Goal: Transaction & Acquisition: Purchase product/service

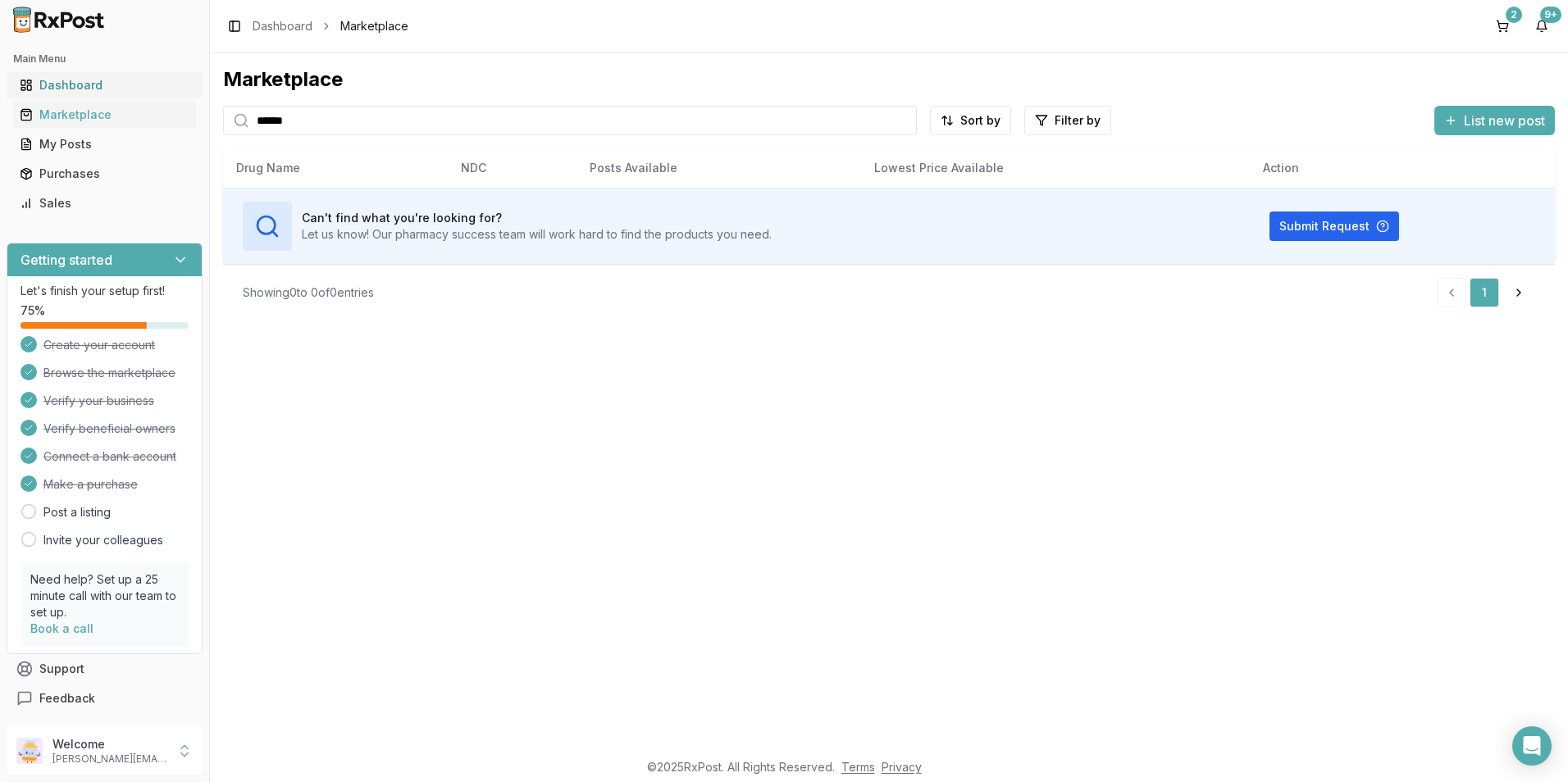
click at [89, 84] on div "Dashboard" at bounding box center [104, 85] width 169 height 16
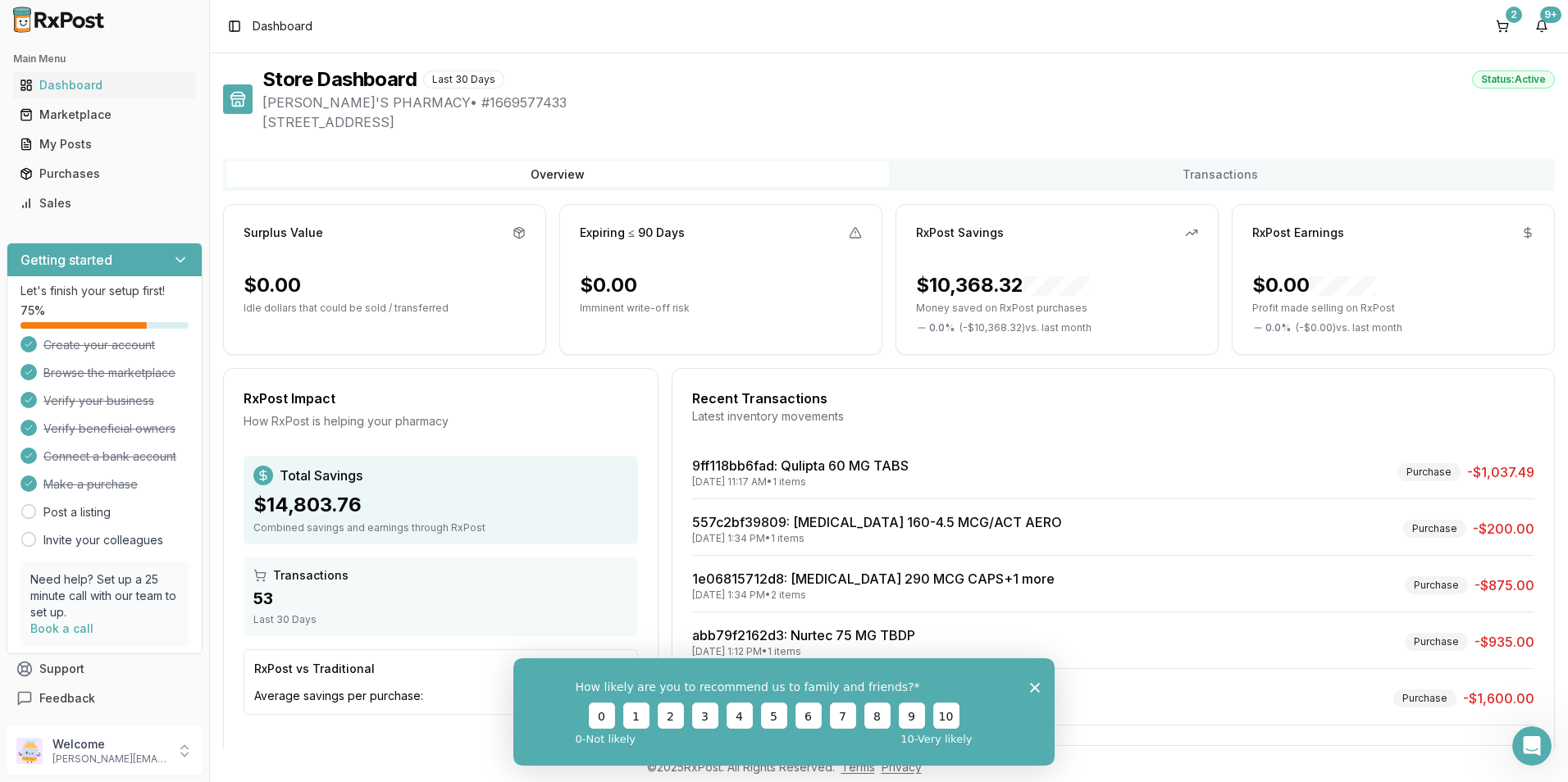
click at [1037, 687] on icon "Close survey" at bounding box center [1034, 687] width 9 height 9
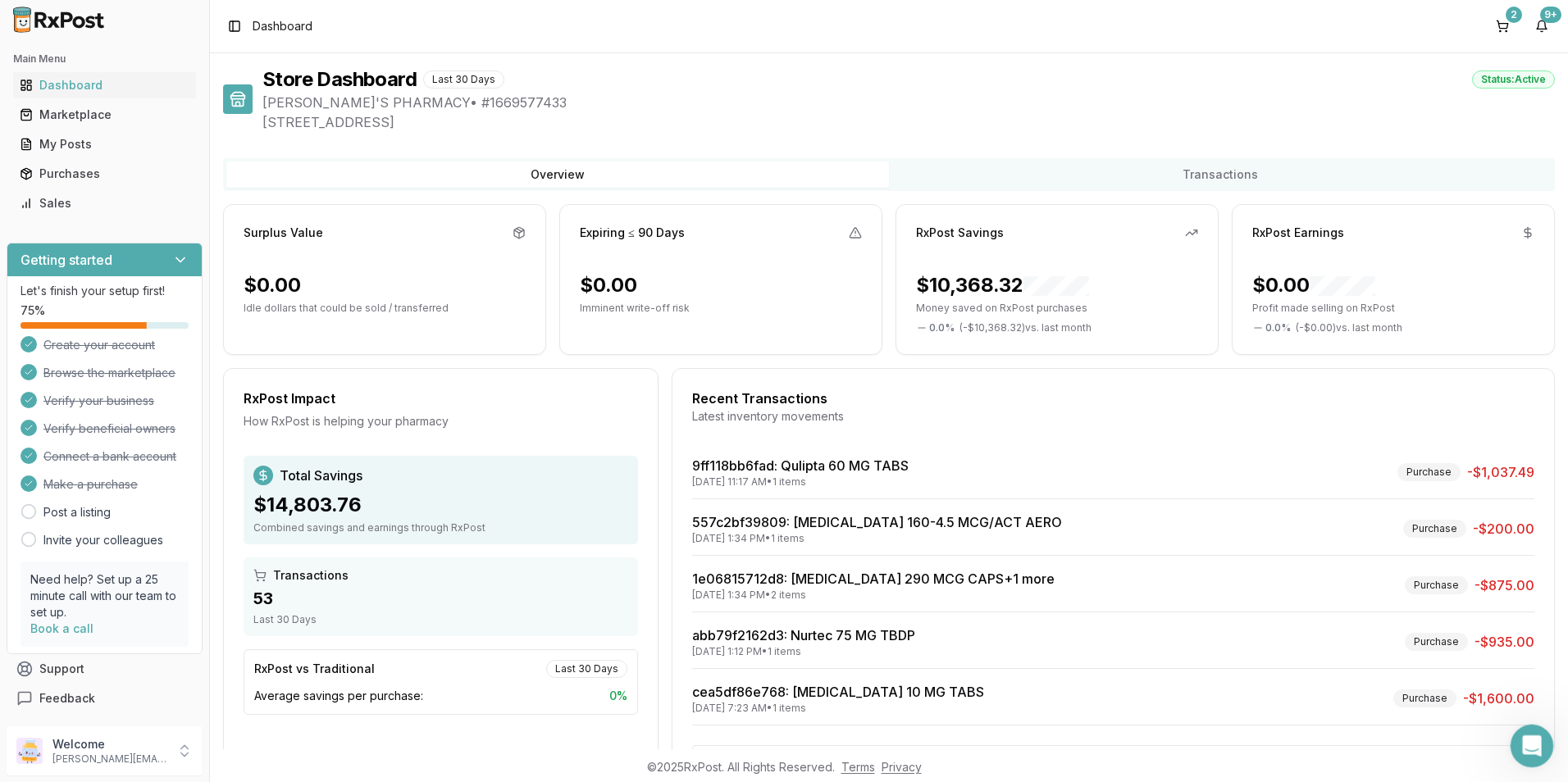
click at [1522, 742] on icon "Open Intercom Messenger" at bounding box center [1529, 743] width 27 height 27
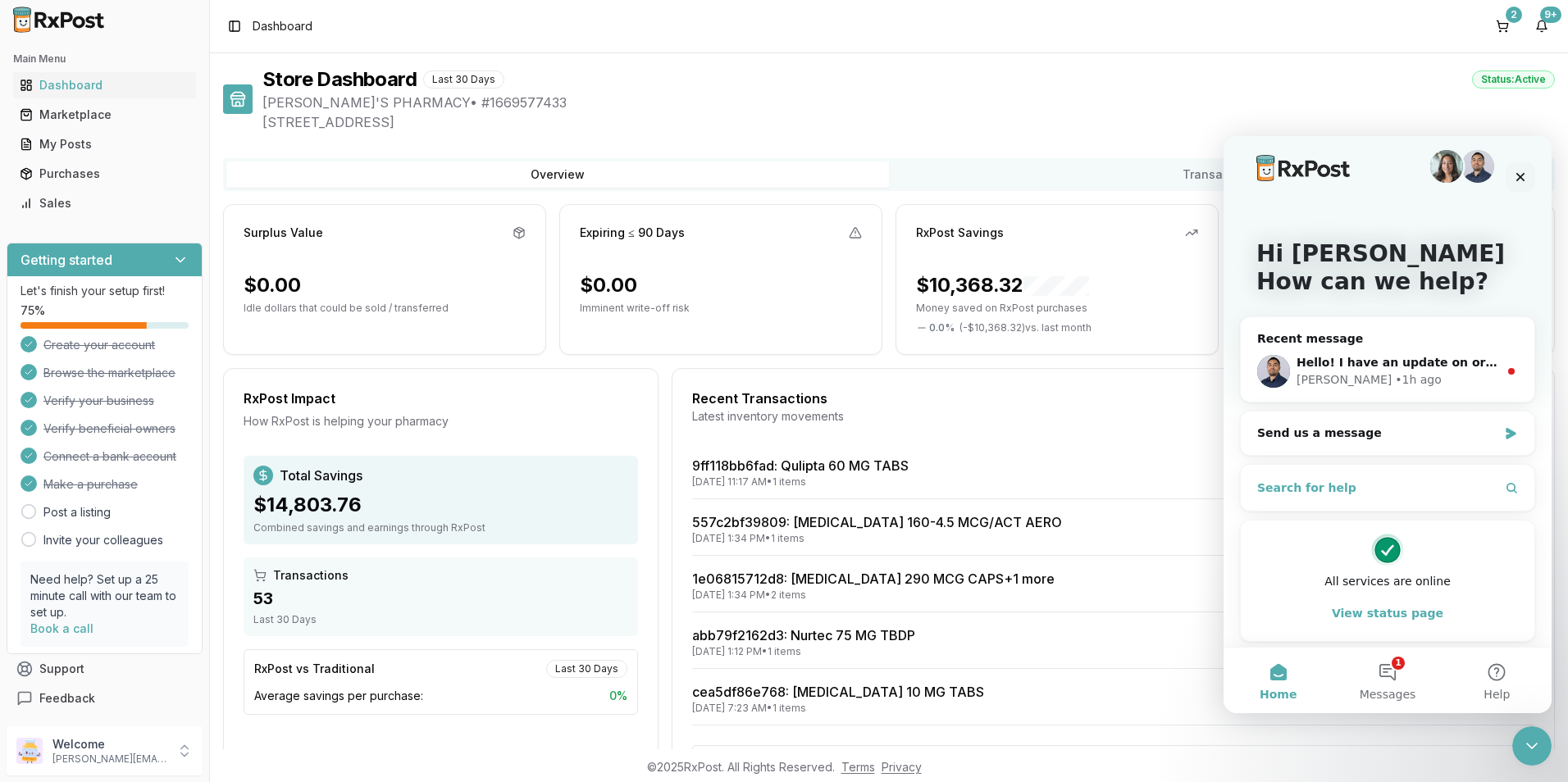
scroll to position [15, 0]
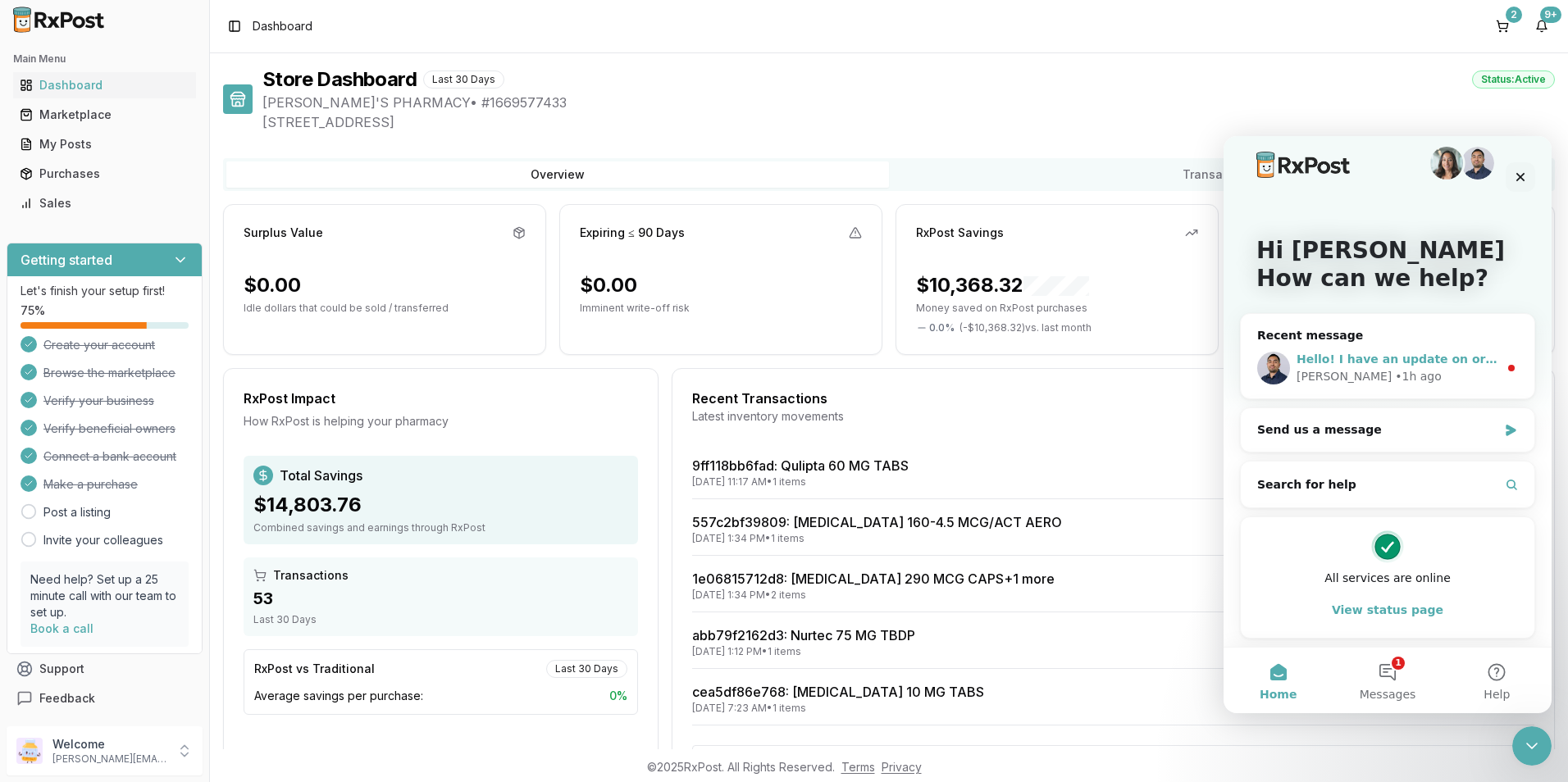
click at [1402, 371] on div "[PERSON_NAME] • 1h ago" at bounding box center [1397, 376] width 202 height 17
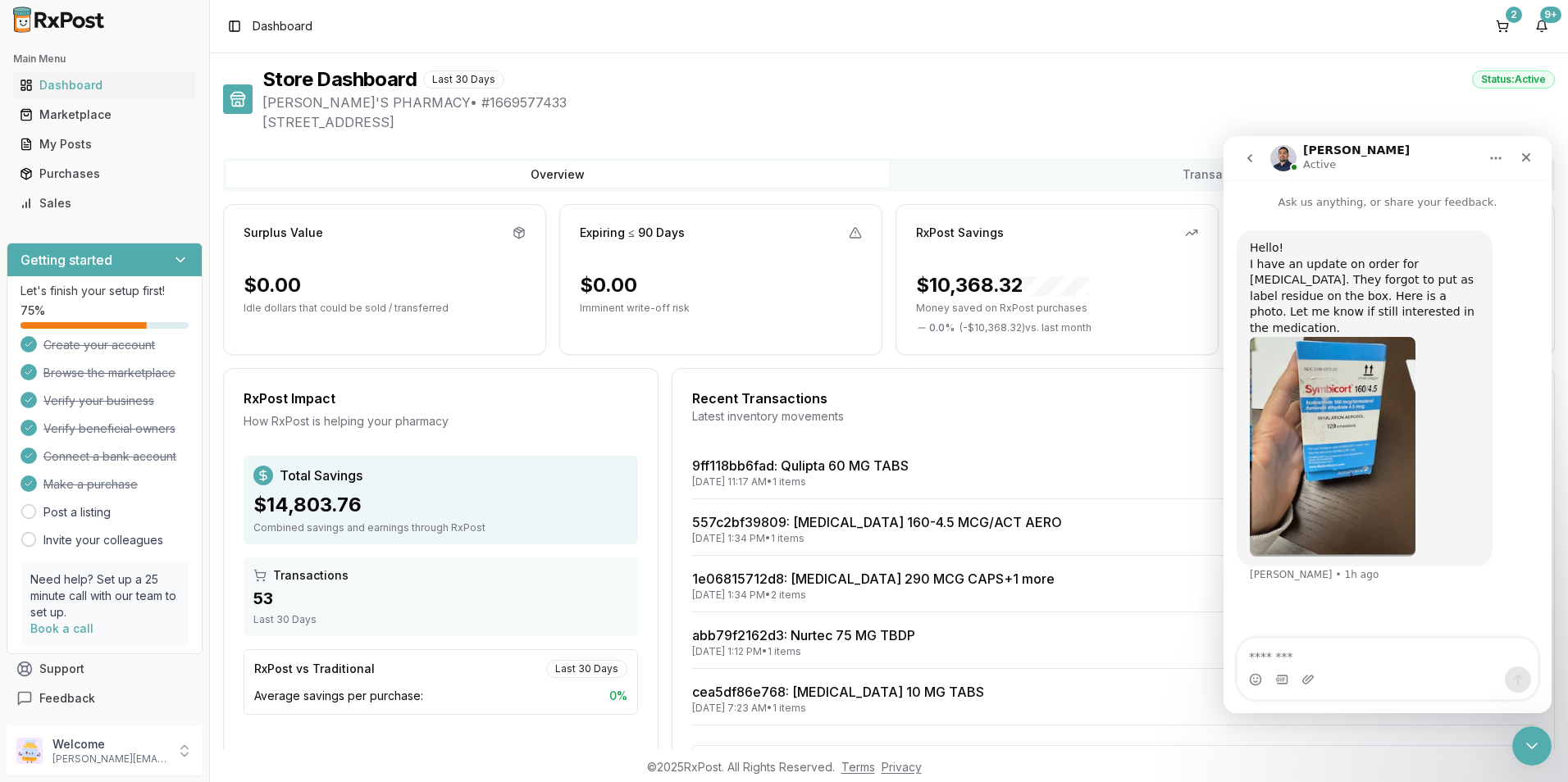
click at [1256, 156] on icon "go back" at bounding box center [1249, 157] width 13 height 13
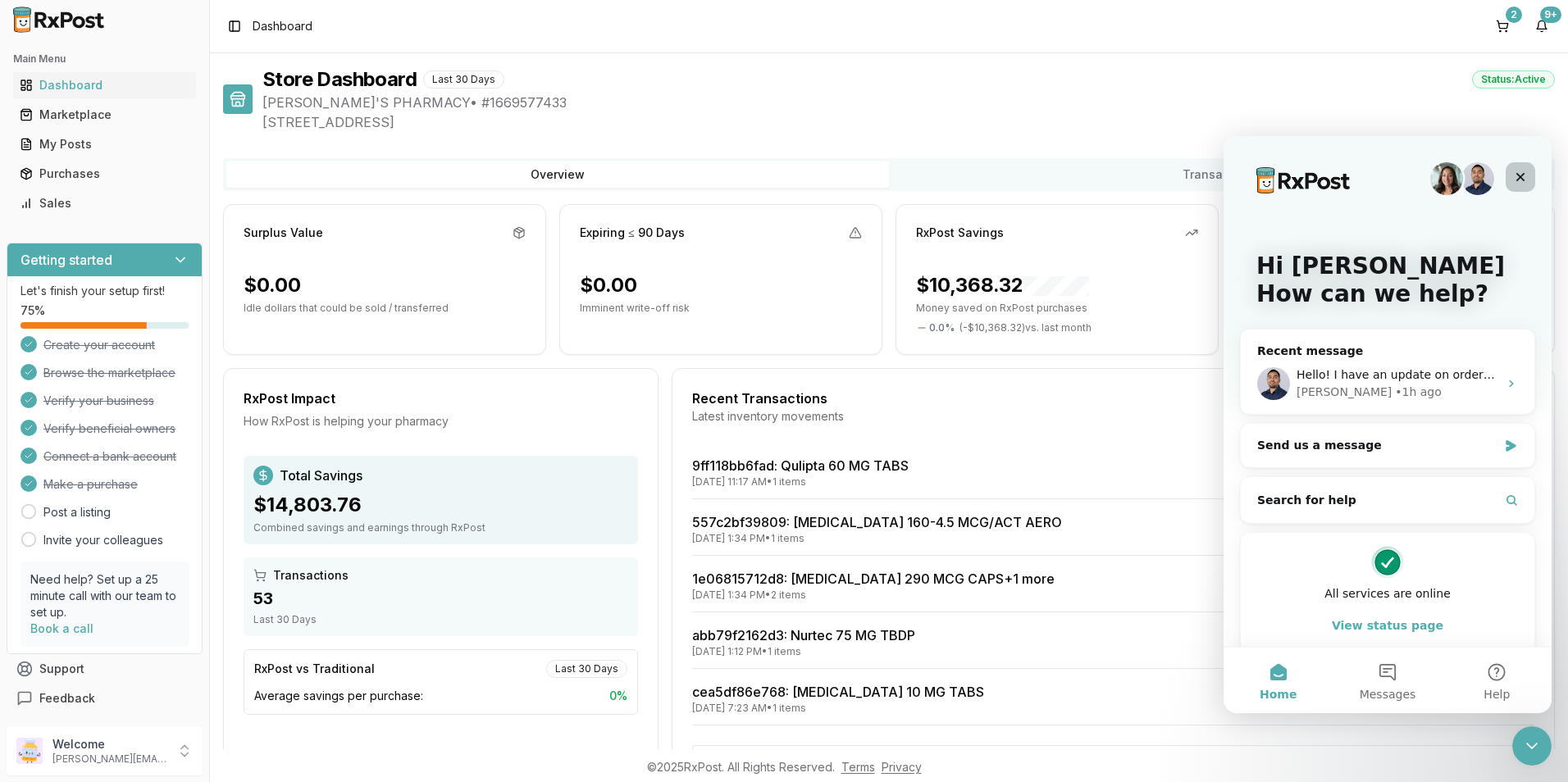
click at [1516, 174] on icon "Close" at bounding box center [1520, 176] width 13 height 13
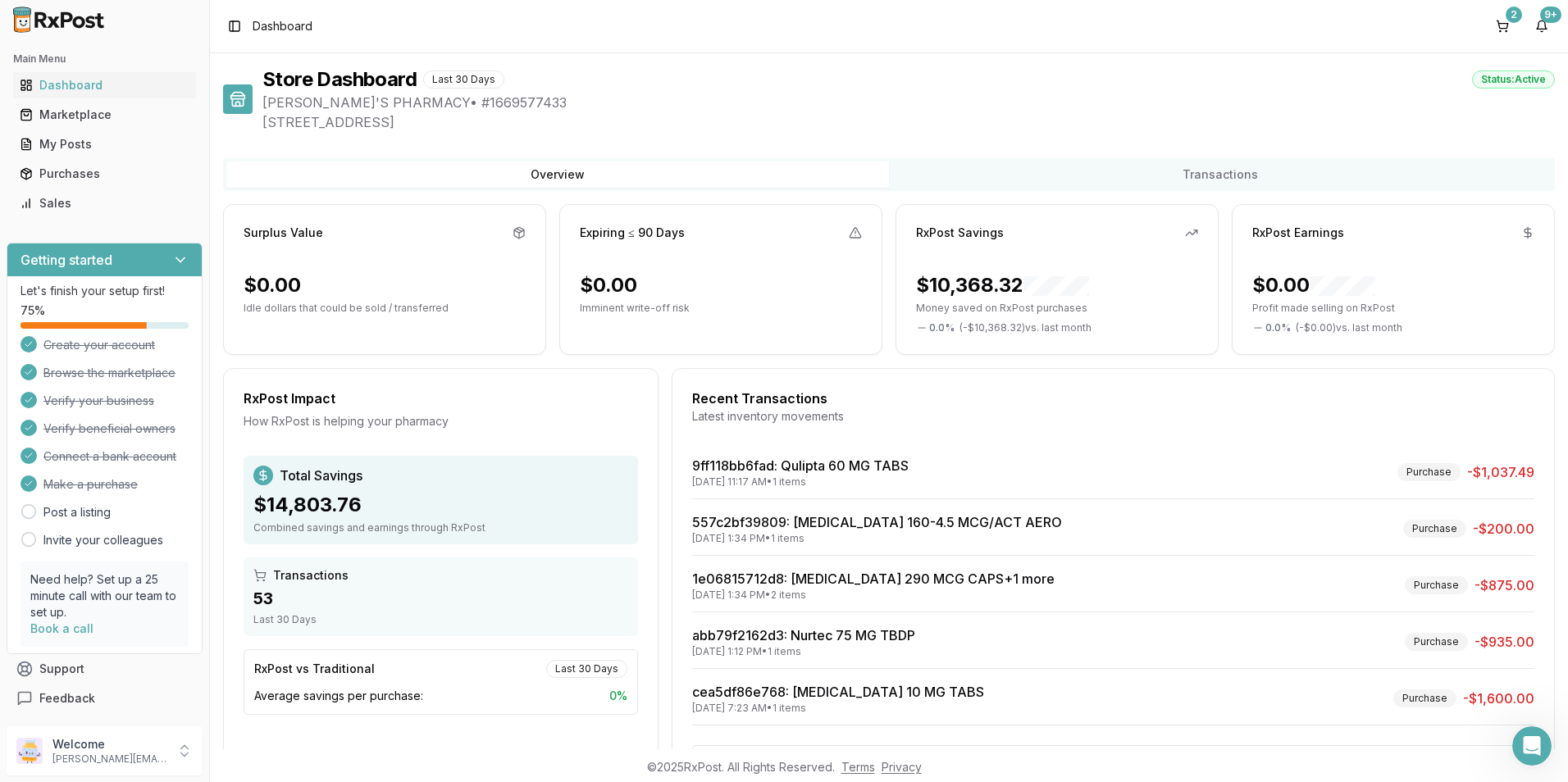
scroll to position [0, 0]
drag, startPoint x: 241, startPoint y: 85, endPoint x: 605, endPoint y: 89, distance: 364.0
click at [241, 85] on div at bounding box center [238, 99] width 29 height 29
click at [105, 113] on div "Marketplace" at bounding box center [104, 114] width 169 height 16
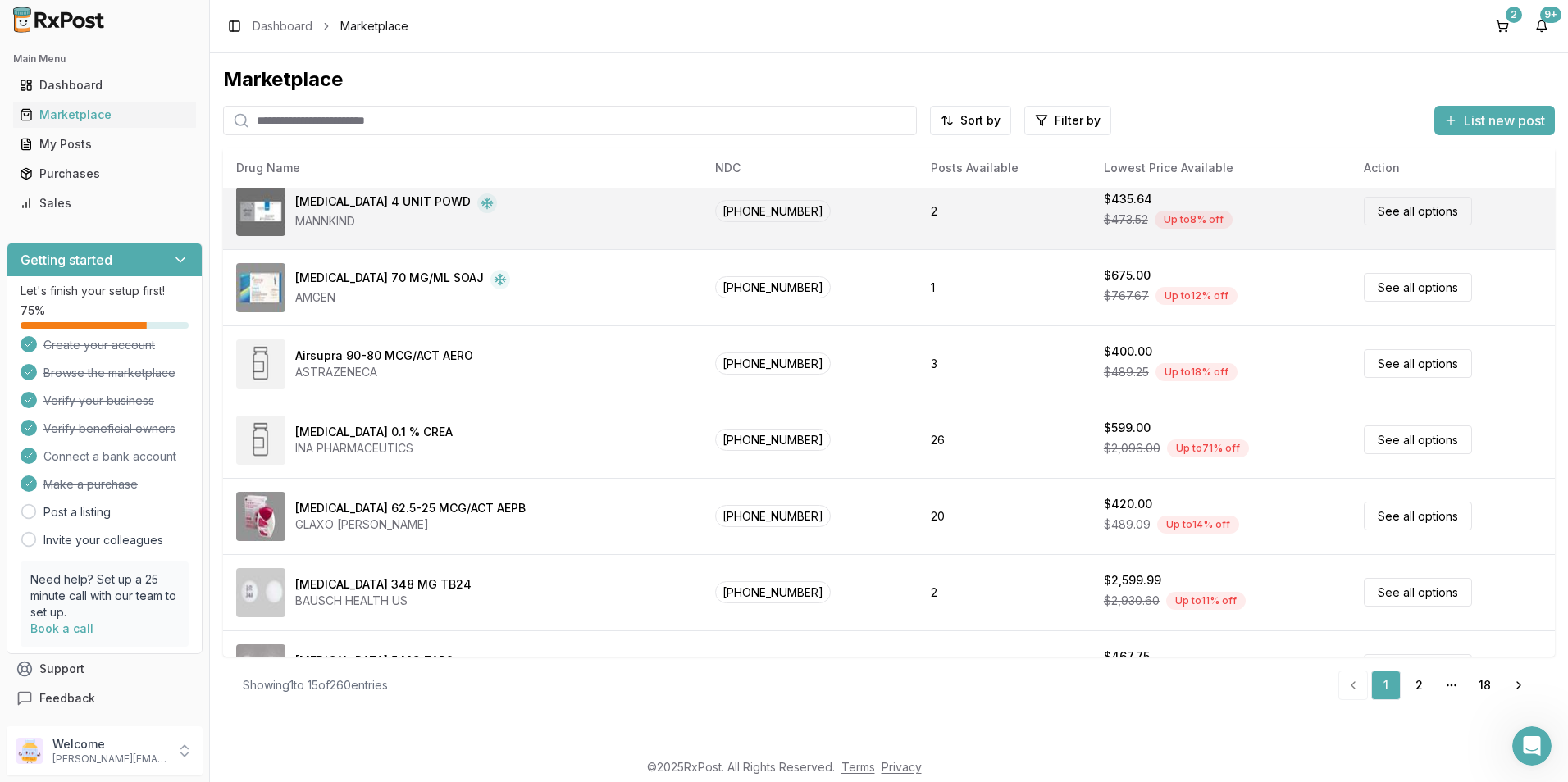
scroll to position [675, 0]
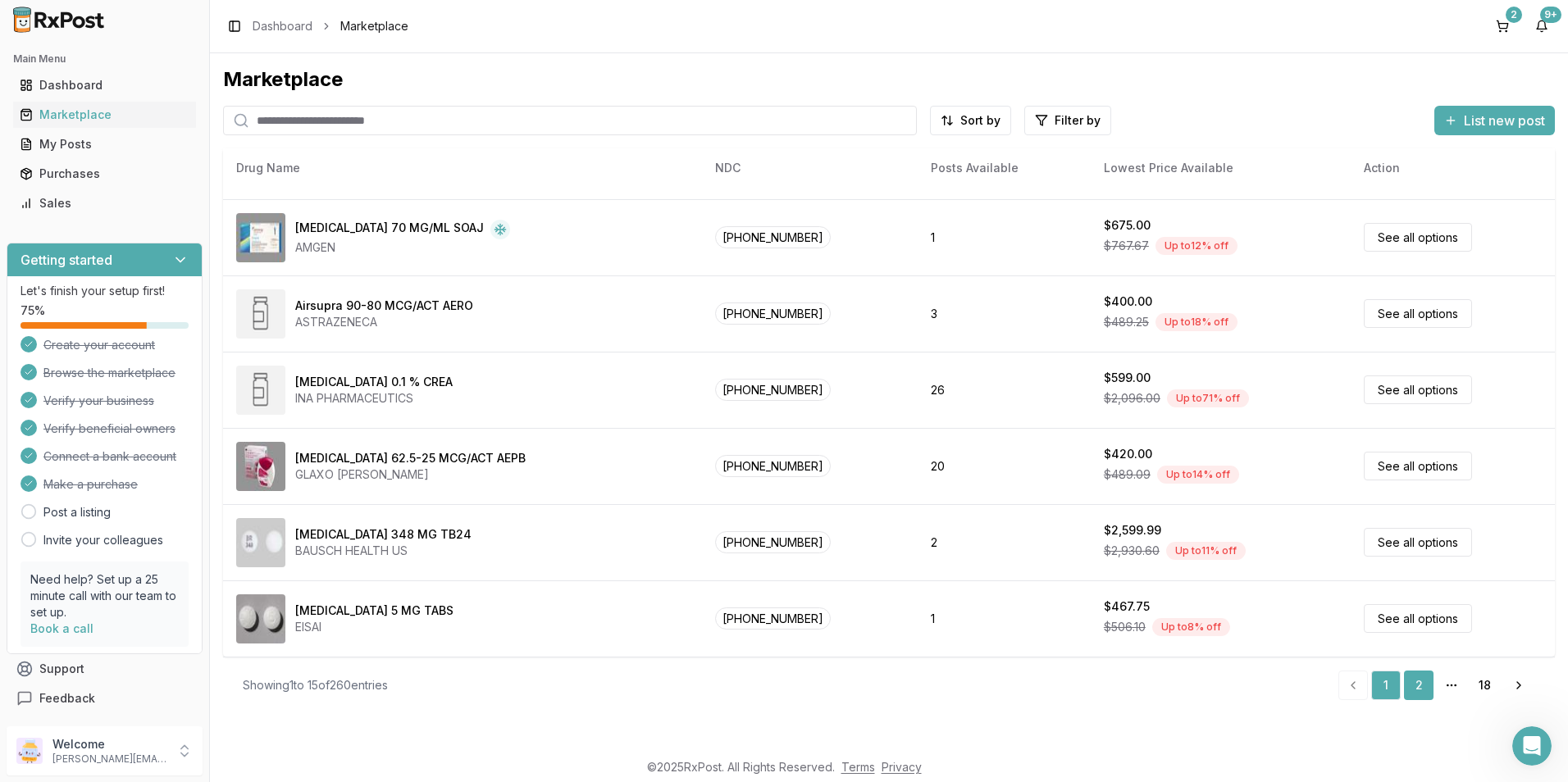
click at [1422, 687] on link "2" at bounding box center [1418, 685] width 29 height 29
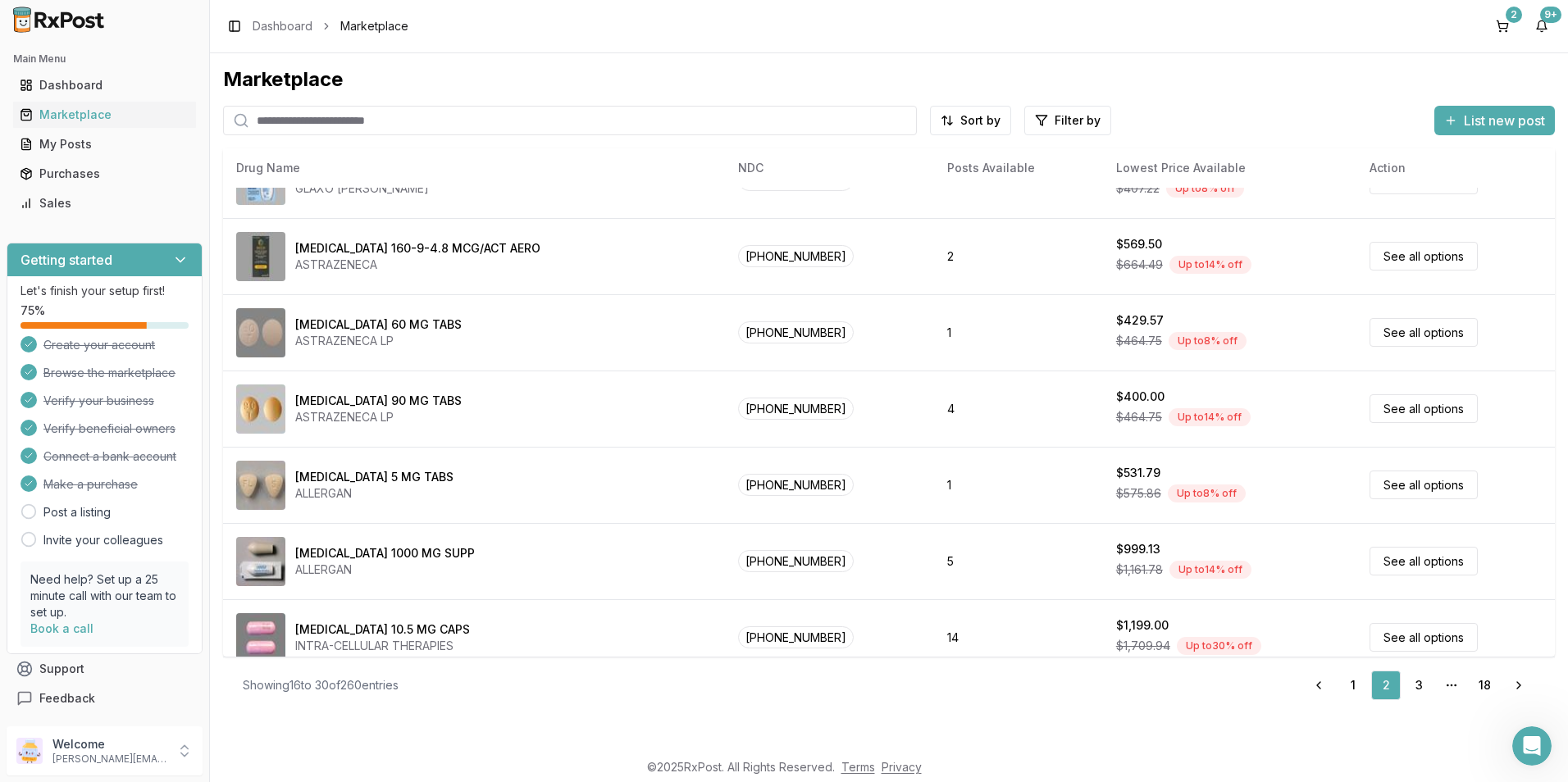
scroll to position [675, 0]
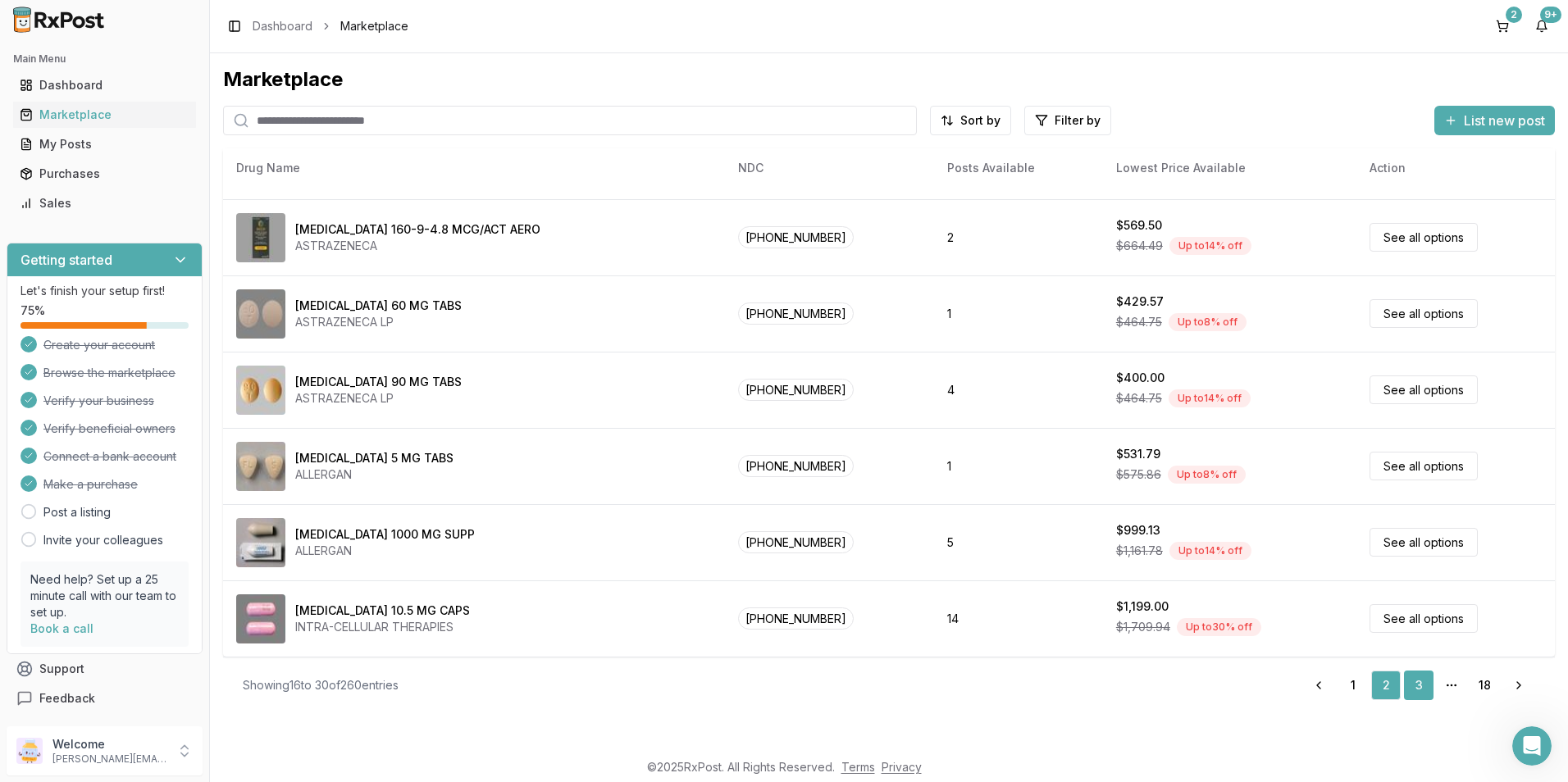
click at [1409, 683] on link "3" at bounding box center [1418, 685] width 29 height 29
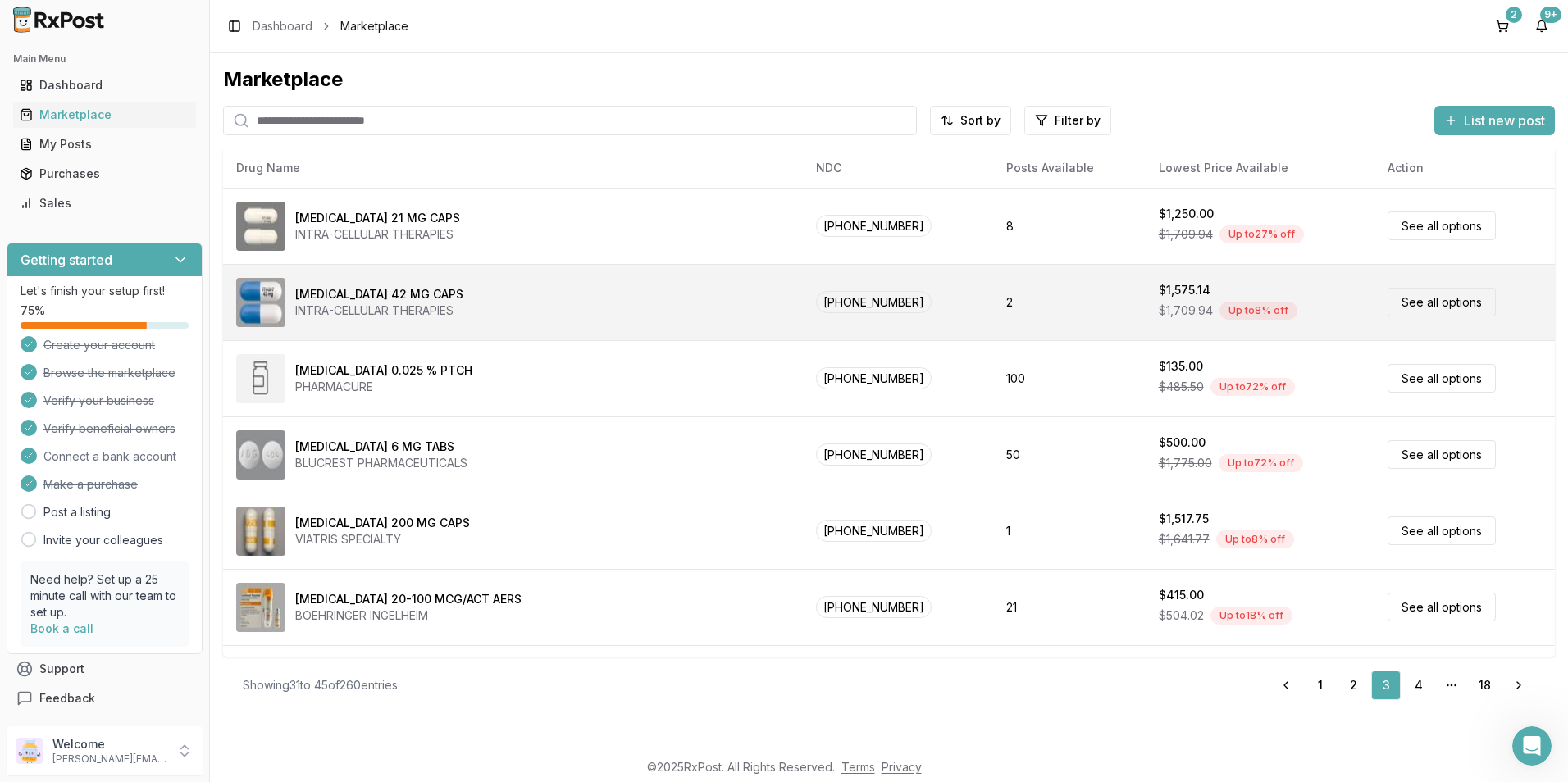
click at [400, 300] on div "[MEDICAL_DATA] 42 MG CAPS" at bounding box center [379, 294] width 168 height 16
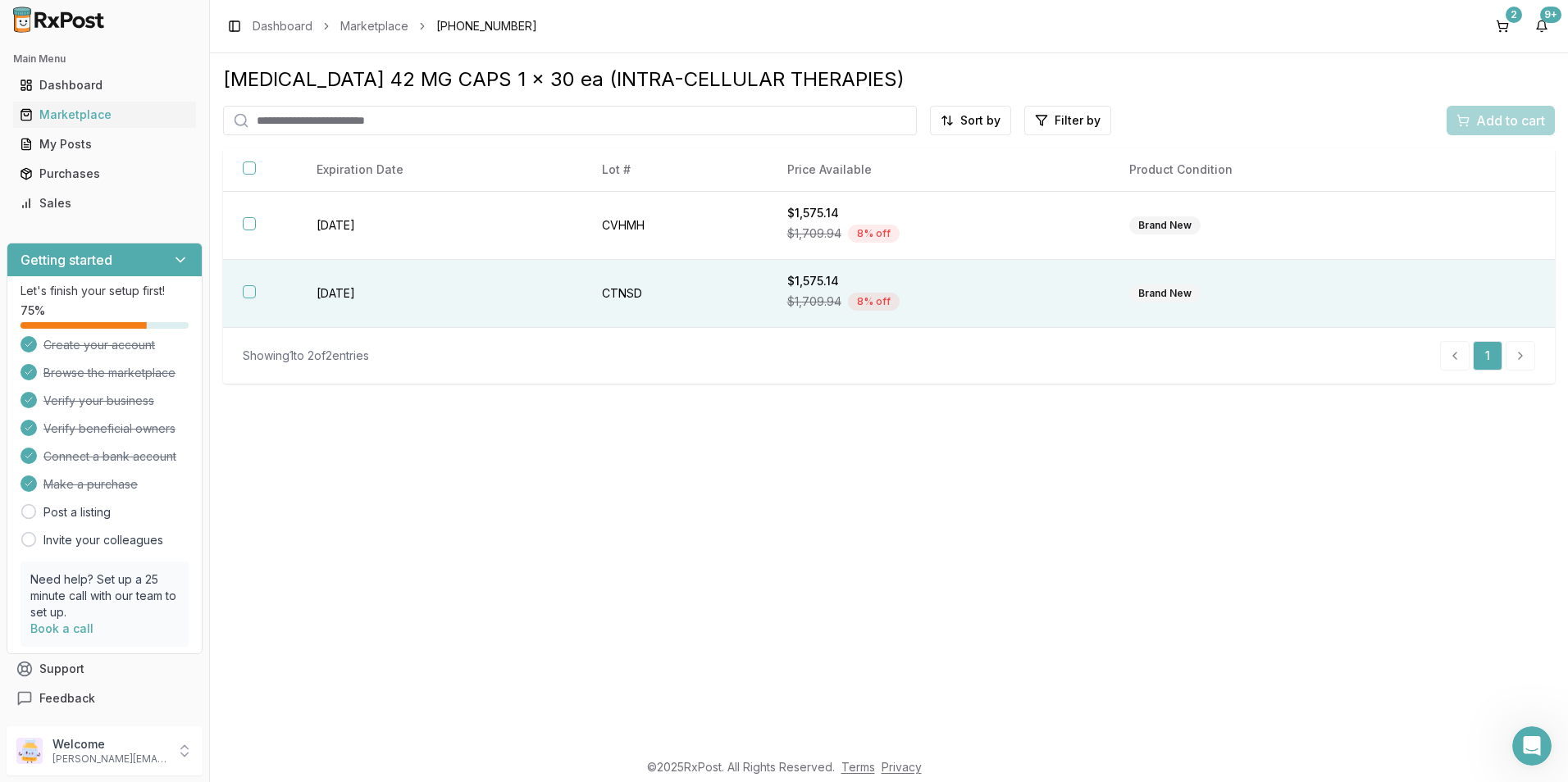
click at [252, 290] on button "button" at bounding box center [248, 291] width 13 height 13
click at [1496, 119] on span "Add to cart" at bounding box center [1510, 120] width 69 height 20
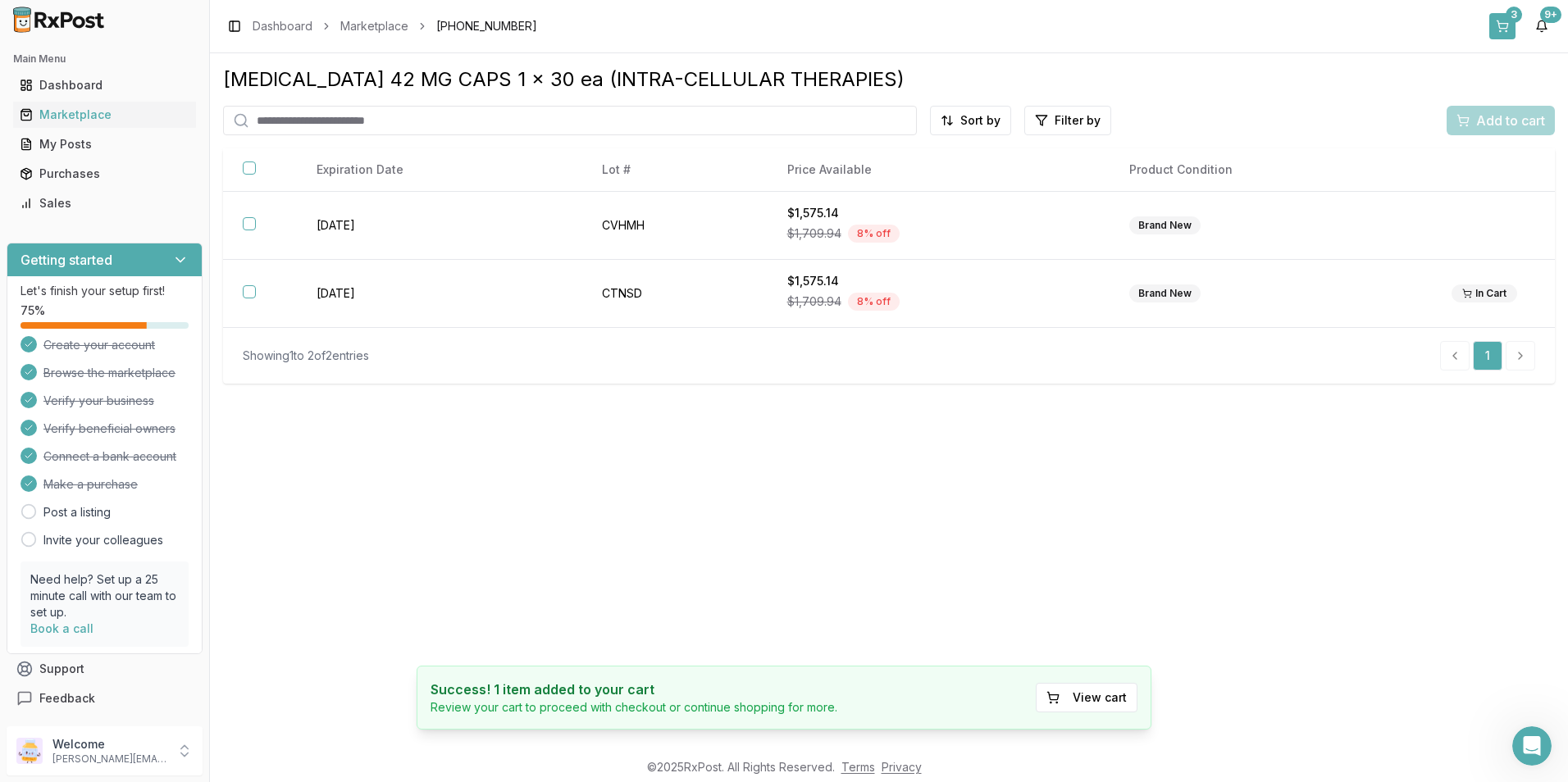
click at [1506, 24] on button "3" at bounding box center [1503, 26] width 27 height 27
